Goal: Information Seeking & Learning: Learn about a topic

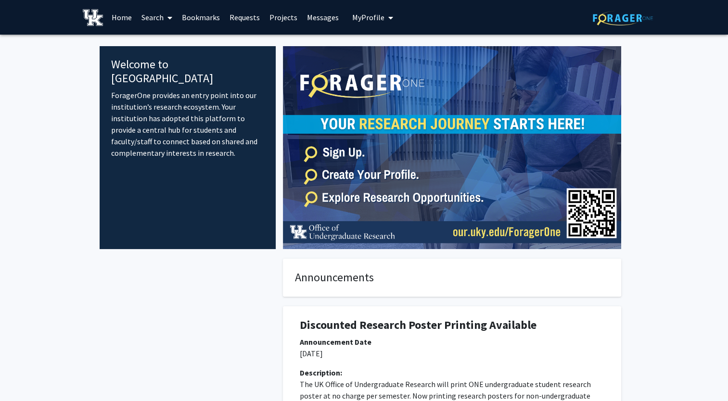
click at [161, 15] on link "Search" at bounding box center [157, 17] width 40 height 34
click at [165, 47] on span "Faculty/Staff" at bounding box center [172, 44] width 71 height 19
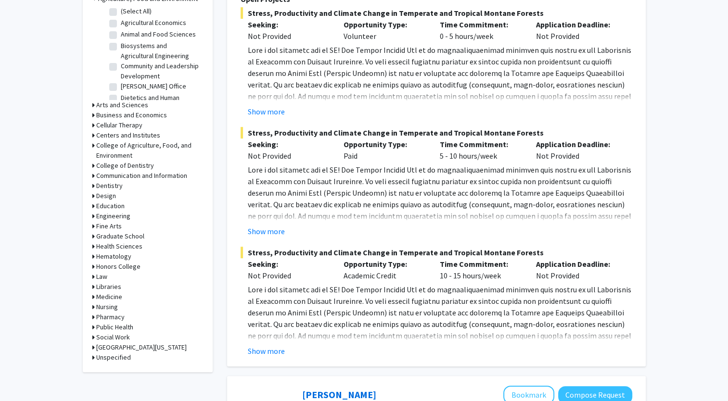
scroll to position [289, 0]
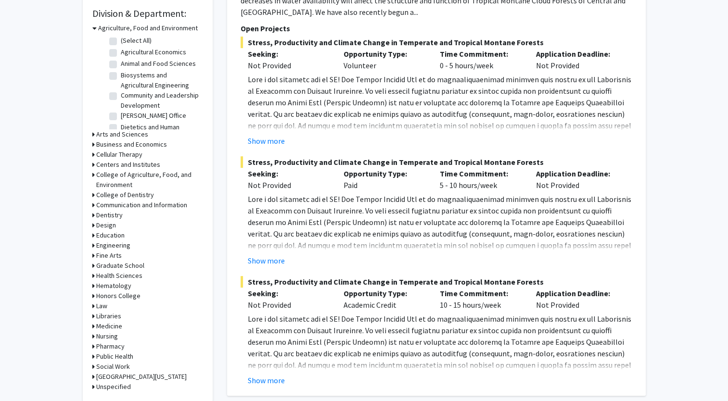
click at [96, 231] on h3 "Education" at bounding box center [110, 235] width 28 height 10
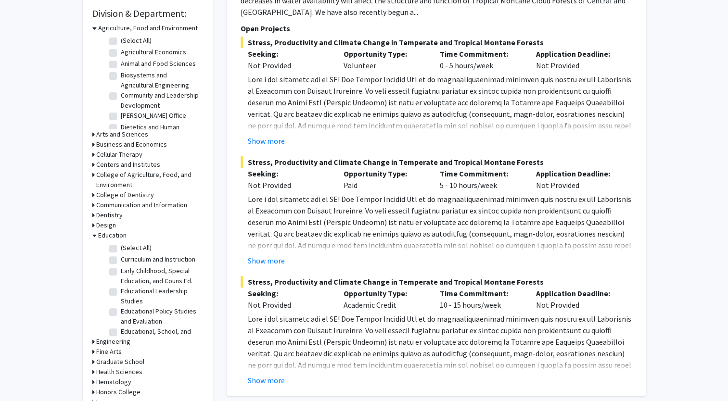
click at [93, 227] on icon at bounding box center [93, 225] width 2 height 10
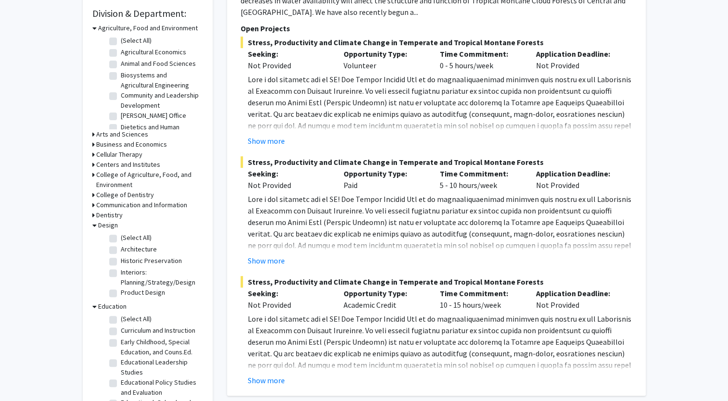
click at [121, 247] on label "Architecture" at bounding box center [139, 249] width 36 height 10
click at [121, 247] on input "Architecture" at bounding box center [124, 247] width 6 height 6
checkbox input "true"
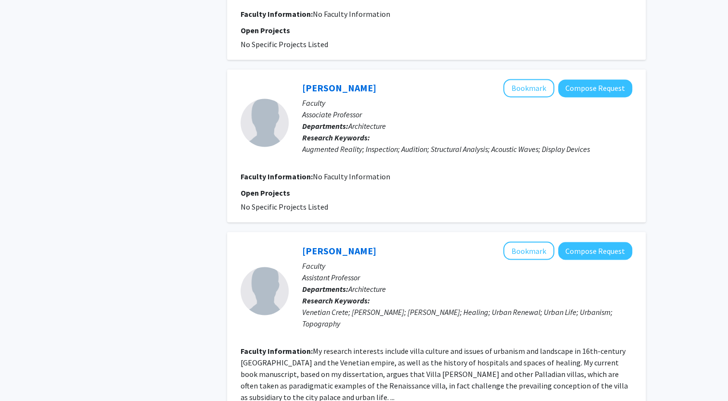
scroll to position [1798, 0]
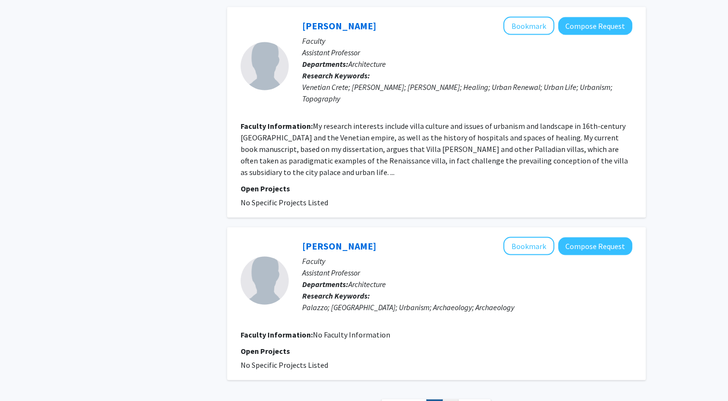
click at [451, 399] on link "2" at bounding box center [450, 407] width 16 height 17
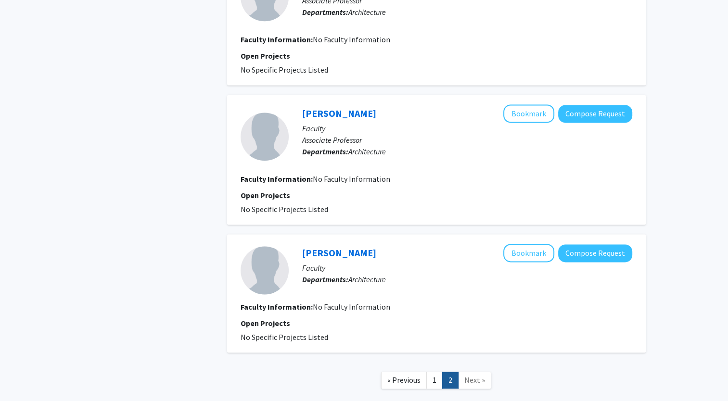
scroll to position [1311, 0]
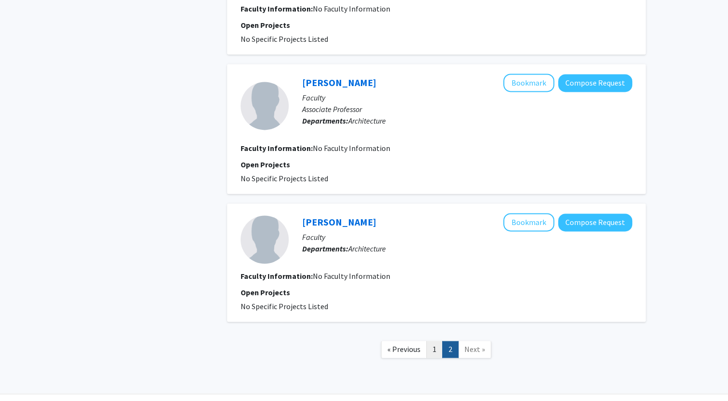
click at [435, 341] on link "1" at bounding box center [434, 349] width 16 height 17
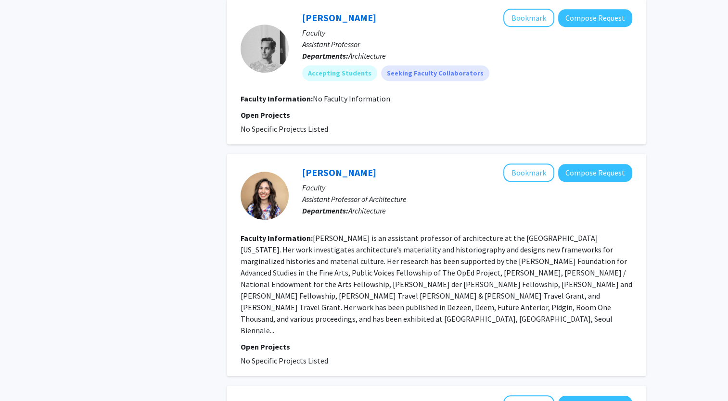
scroll to position [898, 0]
click at [335, 205] on b "Departments:" at bounding box center [325, 210] width 46 height 10
drag, startPoint x: 335, startPoint y: 174, endPoint x: 317, endPoint y: 202, distance: 33.5
click at [317, 233] on fg-read-more "[PERSON_NAME] is an assistant professor of architecture at the [GEOGRAPHIC_DATA…" at bounding box center [435, 284] width 391 height 102
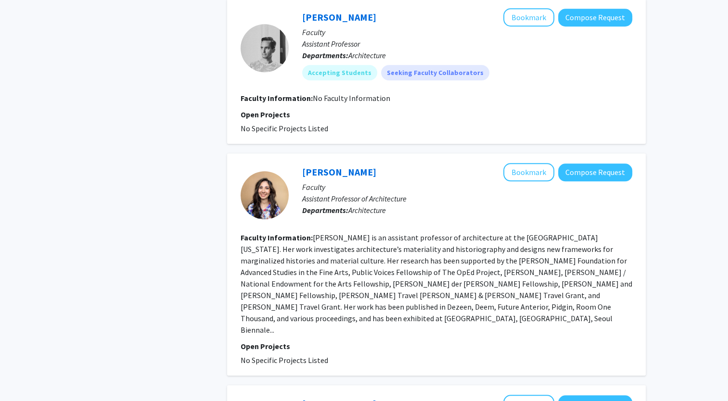
drag, startPoint x: 317, startPoint y: 202, endPoint x: 323, endPoint y: 222, distance: 20.1
click at [323, 233] on fg-read-more "[PERSON_NAME] is an assistant professor of architecture at the [GEOGRAPHIC_DATA…" at bounding box center [435, 284] width 391 height 102
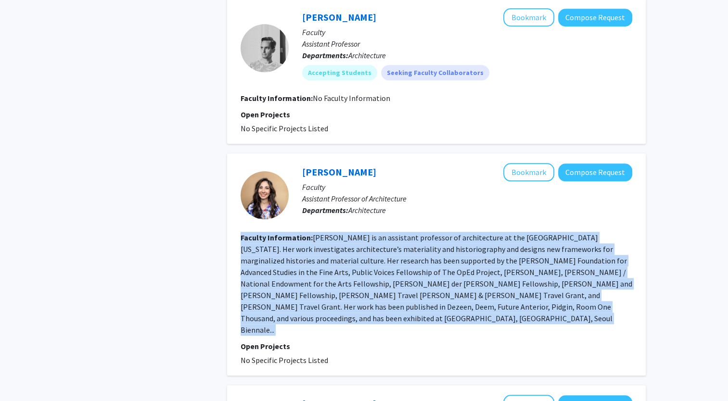
click at [323, 233] on fg-read-more "[PERSON_NAME] is an assistant professor of architecture at the [GEOGRAPHIC_DATA…" at bounding box center [435, 284] width 391 height 102
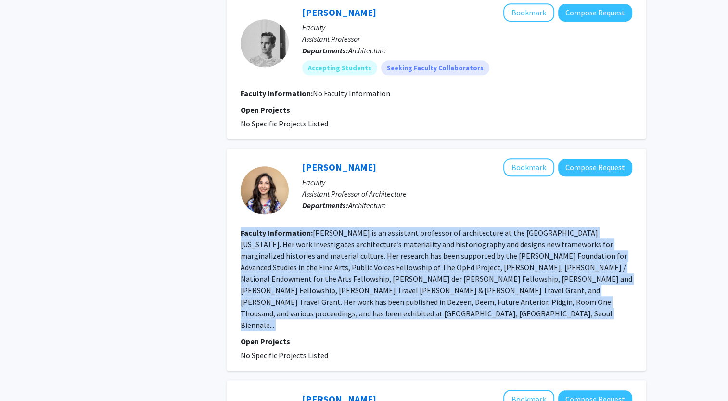
scroll to position [904, 0]
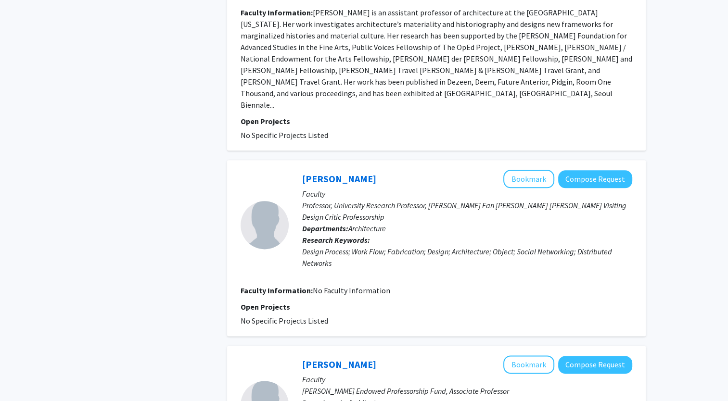
click at [341, 239] on fg-search-faculty "[PERSON_NAME] Compose Request Faculty Professor, University Research Professor,…" at bounding box center [435, 248] width 391 height 157
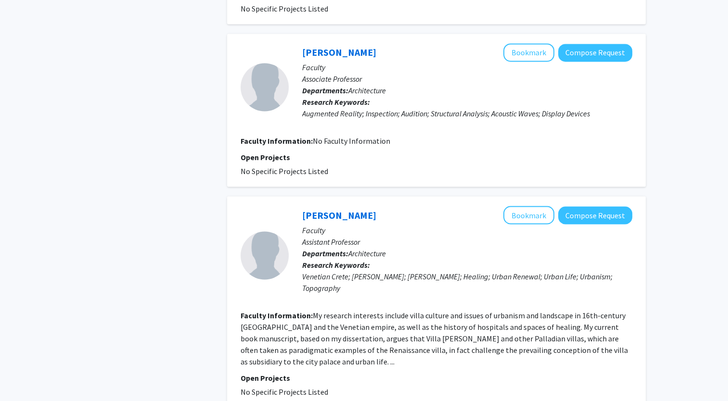
scroll to position [1798, 0]
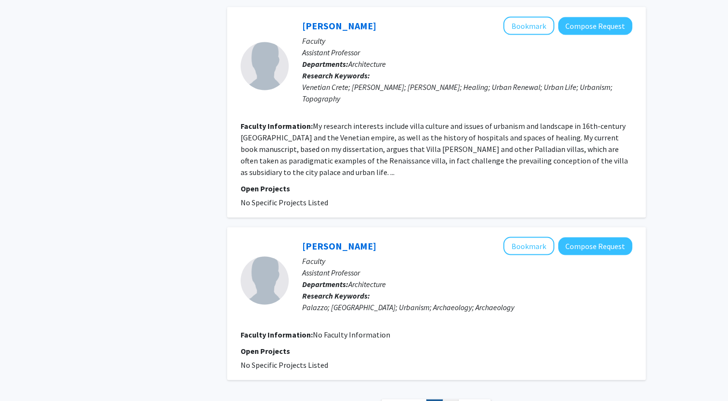
click at [451, 399] on link "2" at bounding box center [450, 407] width 16 height 17
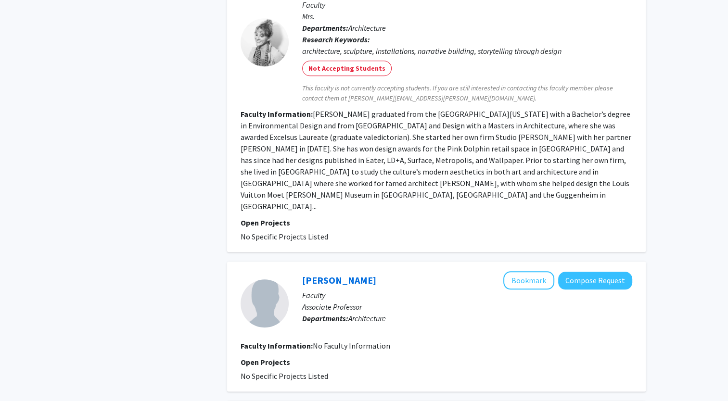
scroll to position [1311, 0]
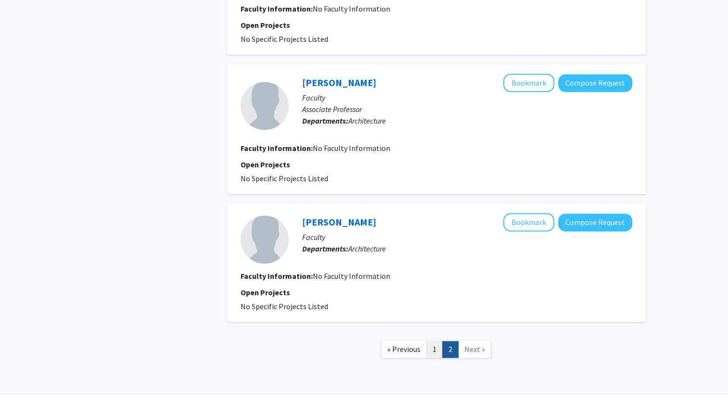
click at [434, 341] on link "1" at bounding box center [434, 349] width 16 height 17
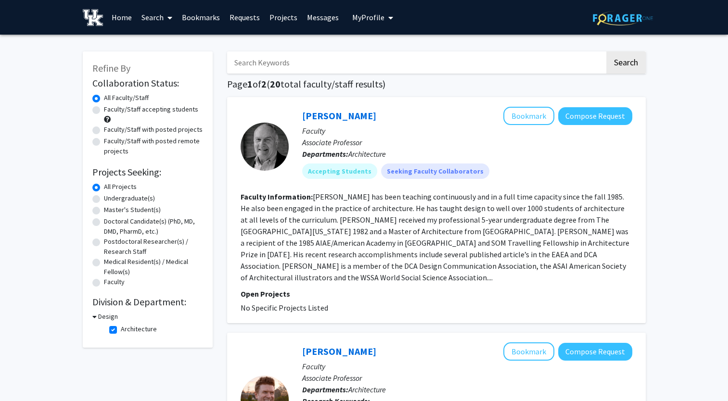
click at [104, 111] on label "Faculty/Staff accepting students" at bounding box center [151, 109] width 94 height 10
click at [104, 111] on input "Faculty/Staff accepting students" at bounding box center [107, 107] width 6 height 6
radio input "true"
click at [104, 101] on label "All Faculty/Staff" at bounding box center [126, 98] width 45 height 10
click at [104, 99] on input "All Faculty/Staff" at bounding box center [107, 96] width 6 height 6
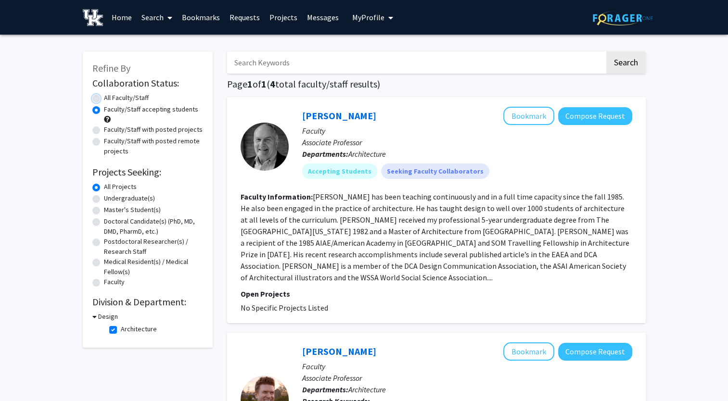
radio input "true"
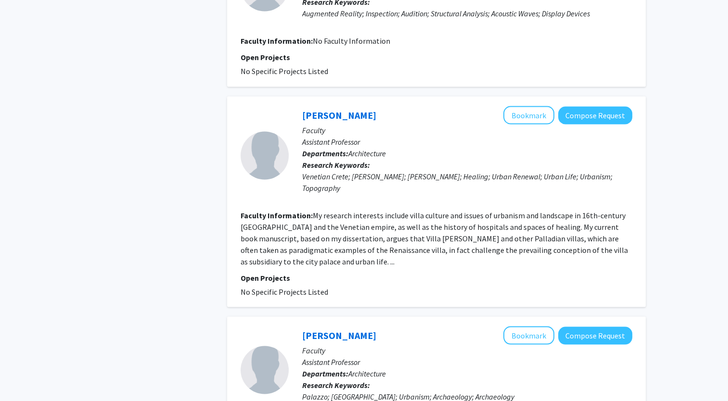
scroll to position [1798, 0]
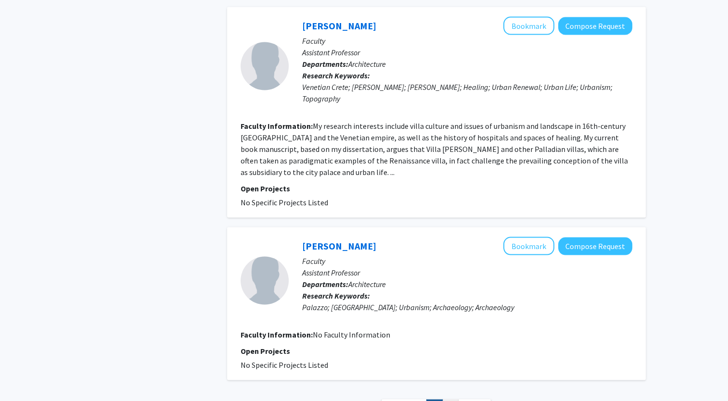
click at [444, 399] on link "2" at bounding box center [450, 407] width 16 height 17
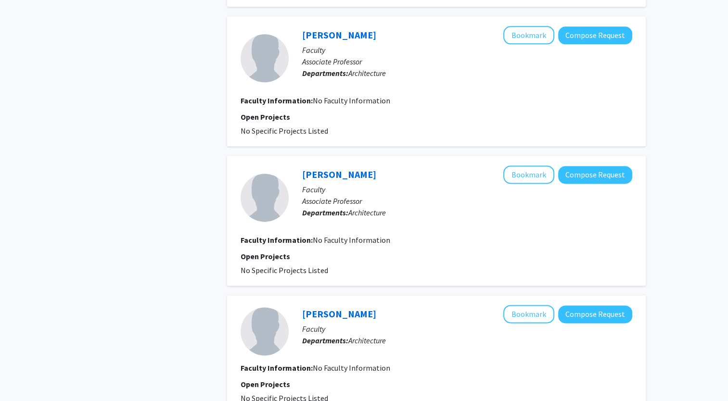
scroll to position [1311, 0]
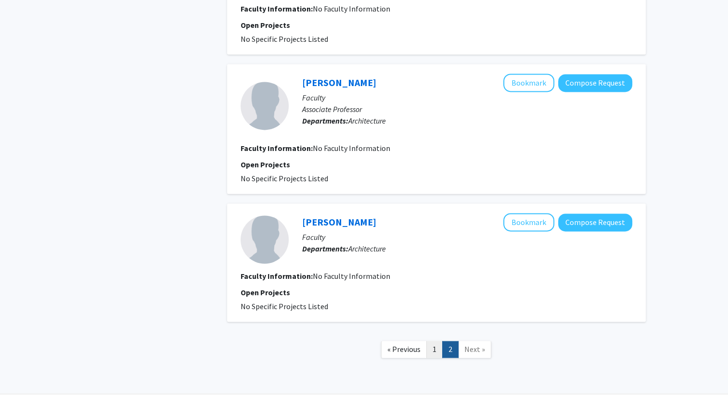
click at [434, 341] on link "1" at bounding box center [434, 349] width 16 height 17
